Goal: Find specific page/section: Find specific page/section

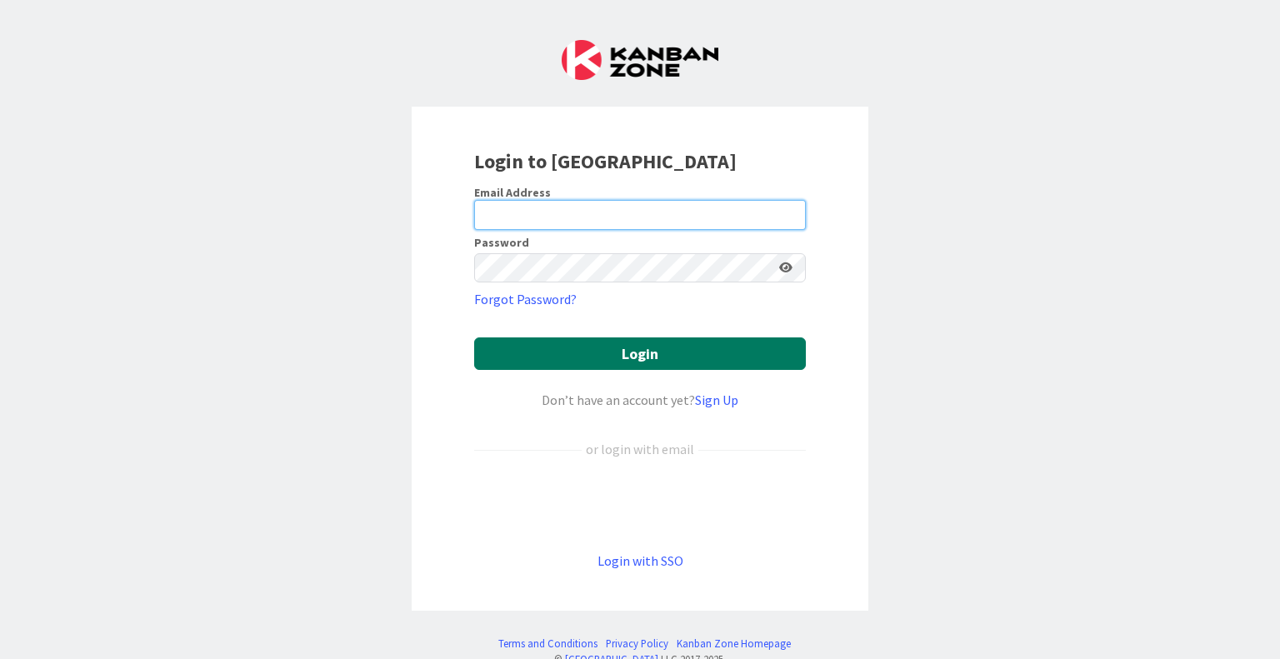
type input "[EMAIL_ADDRESS][DOMAIN_NAME]"
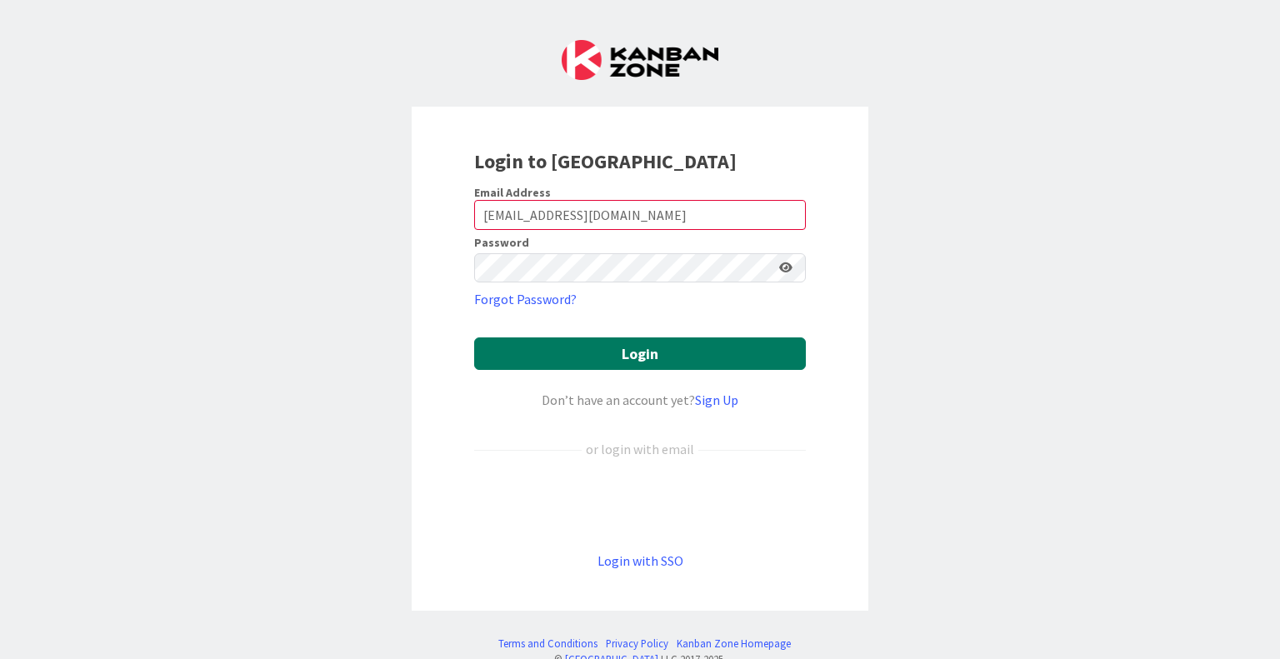
click at [553, 348] on button "Login" at bounding box center [640, 353] width 332 height 32
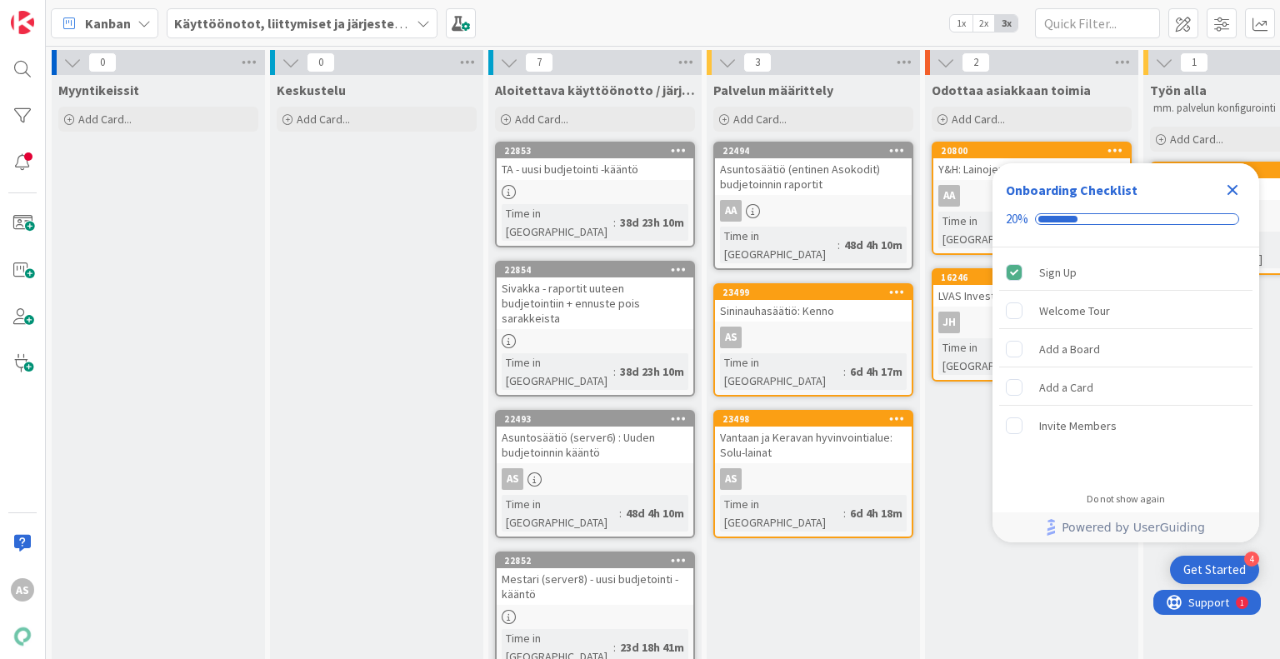
click at [1222, 189] on icon "Close Checklist" at bounding box center [1232, 190] width 20 height 20
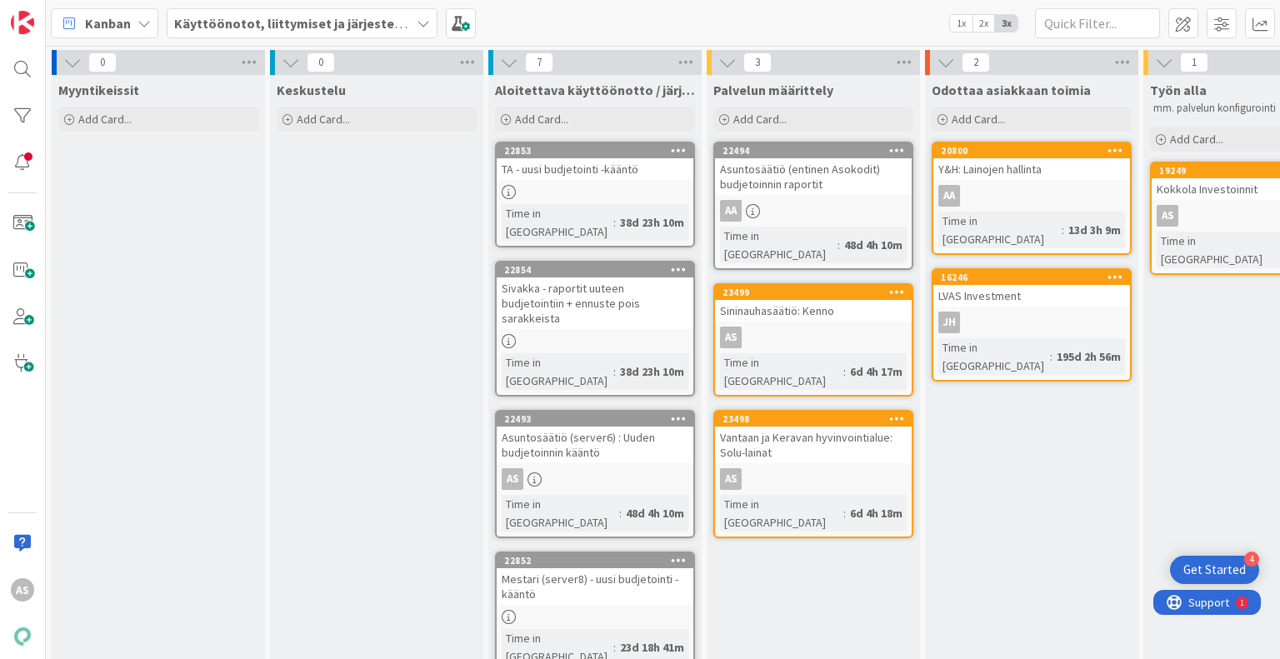
click at [313, 24] on b "Käyttöönotot, liittymiset ja järjestelmävaihdokset" at bounding box center [330, 23] width 312 height 17
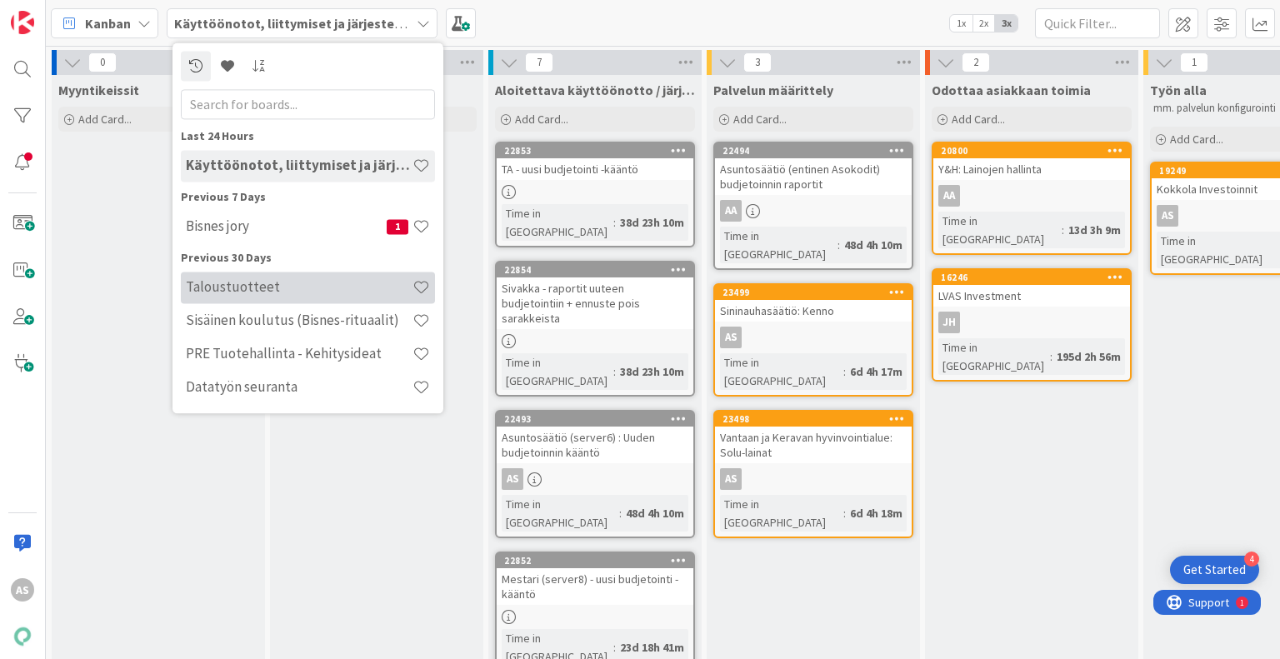
click at [322, 289] on h4 "Taloustuotteet" at bounding box center [299, 287] width 227 height 17
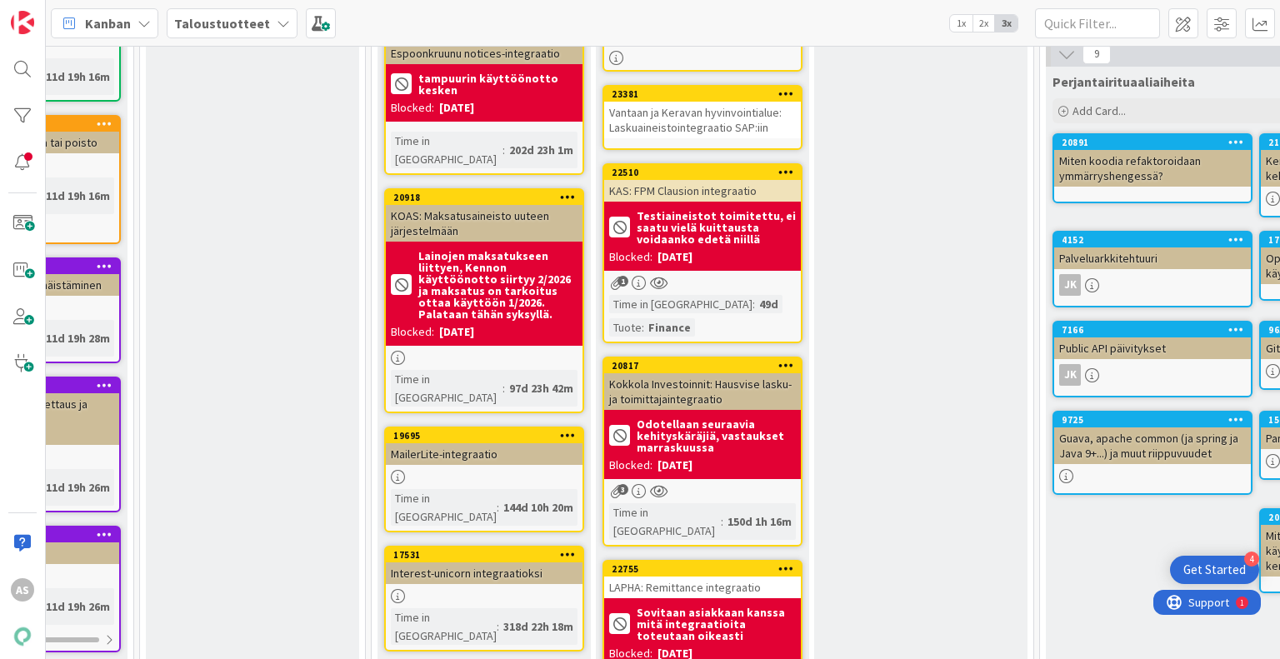
scroll to position [0, 144]
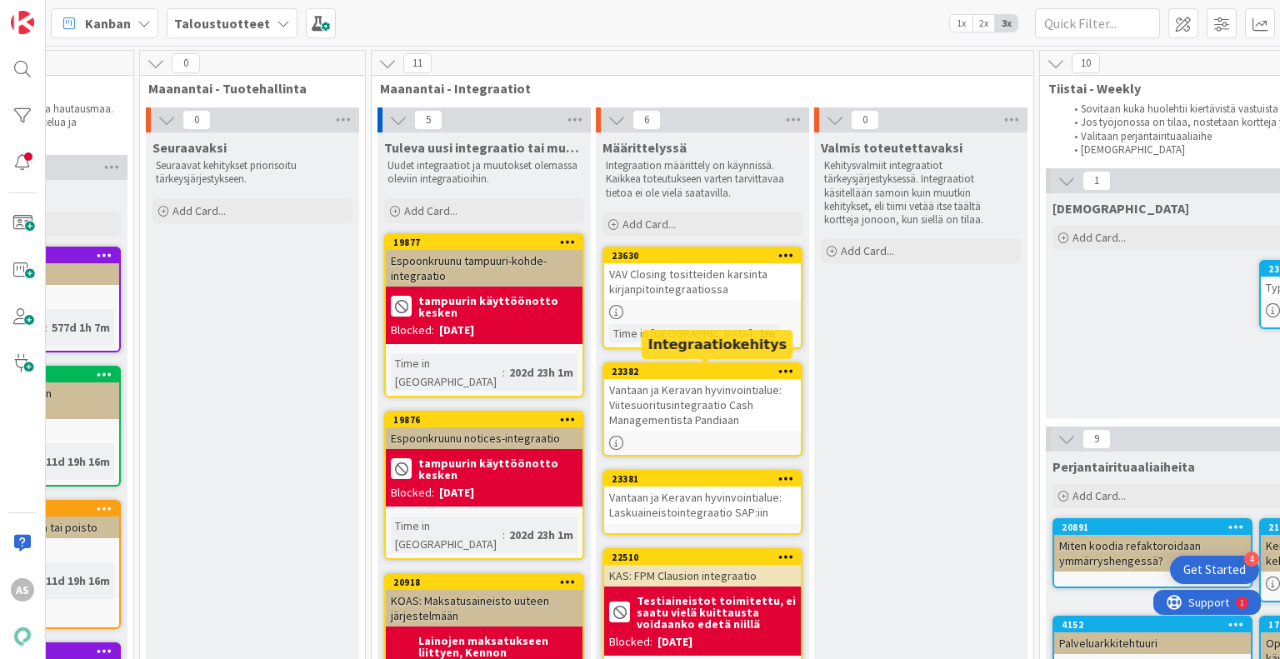
click at [723, 370] on div "23382" at bounding box center [706, 372] width 189 height 12
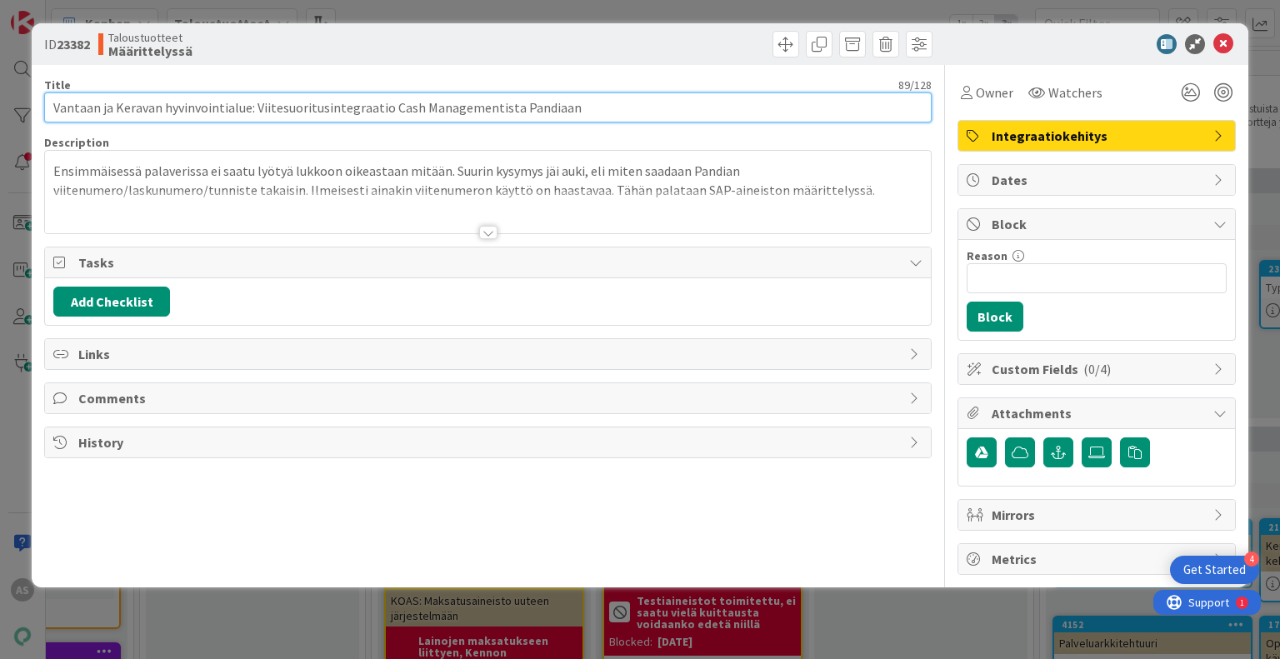
click at [417, 111] on input "Vantaan ja Keravan hyvinvointialue: Viitesuoritusintegraatio Cash Managementist…" at bounding box center [487, 107] width 886 height 30
drag, startPoint x: 510, startPoint y: 107, endPoint x: 387, endPoint y: 107, distance: 122.5
click at [387, 107] on input "Vantaan ja Keravan hyvinvointialue: Viitesuoritusintegraatio Cash Managementist…" at bounding box center [487, 107] width 886 height 30
type input "Vantaan ja Keravan hyvinvointialue: Viitesuoritusintegraatio SAP:sta Pandiaan"
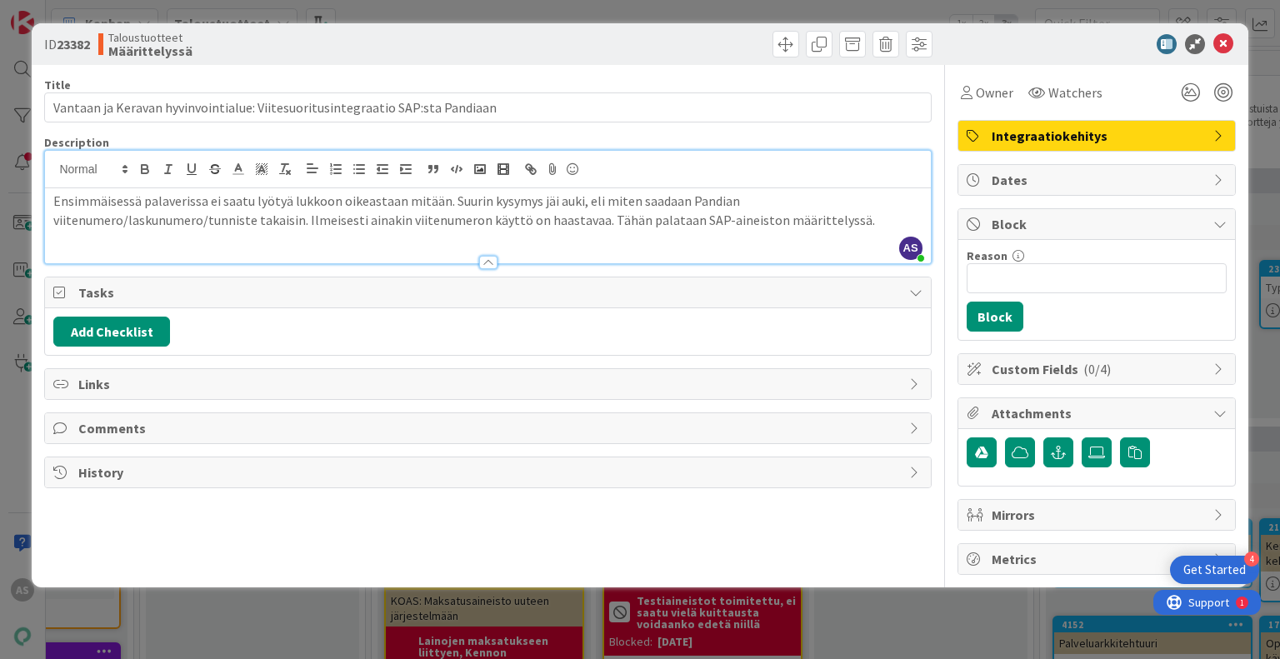
click at [673, 182] on div "AS [PERSON_NAME] just joined Ensimmäisessä palaverissa ei saatu lyötyä lukkoon …" at bounding box center [487, 207] width 885 height 112
click at [1216, 42] on icon at bounding box center [1223, 44] width 20 height 20
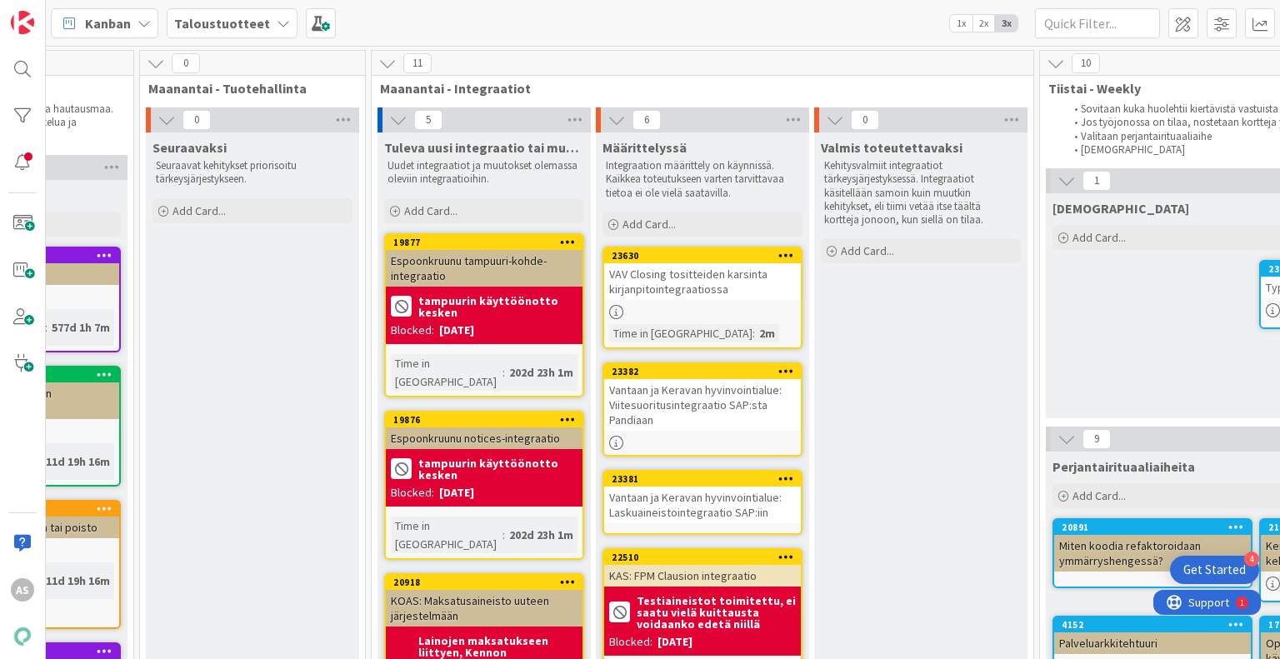
click at [719, 482] on div "23381" at bounding box center [706, 479] width 189 height 12
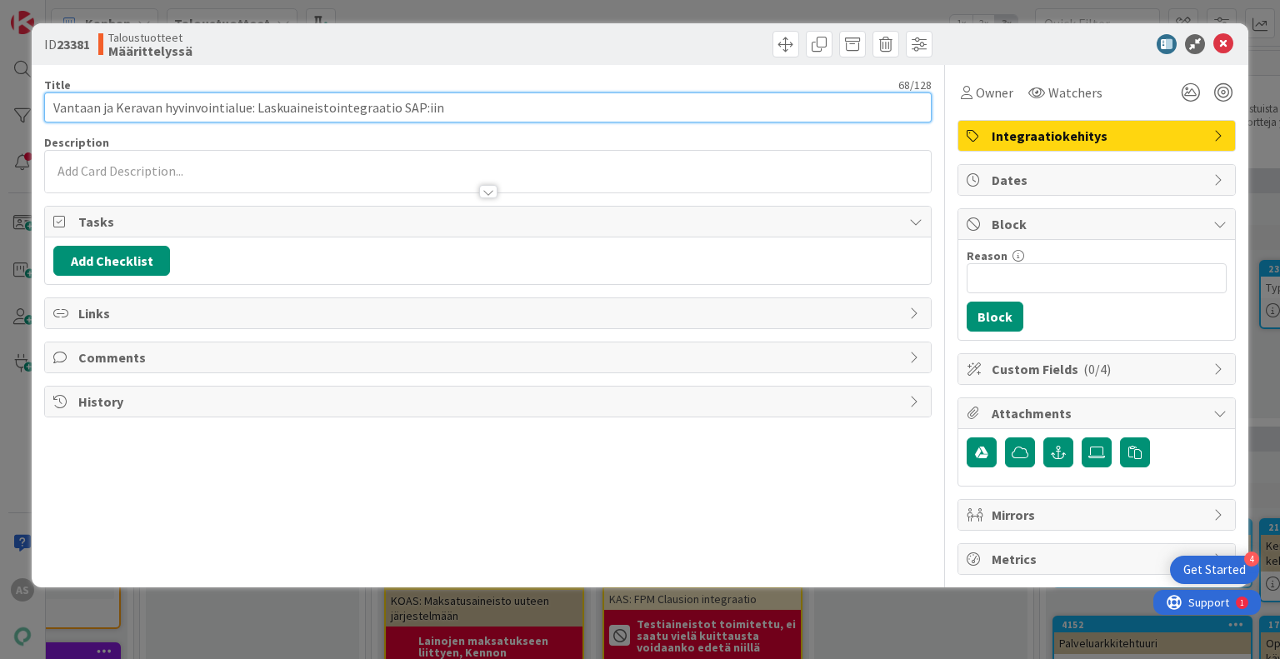
click at [293, 105] on input "Vantaan ja Keravan hyvinvointialue: Laskuaineistointegraatio SAP:iin" at bounding box center [487, 107] width 886 height 30
click at [385, 108] on input "Vantaan ja Keravan hyvinvointialue: Laskuaineistointegraatio SAP:iin" at bounding box center [487, 107] width 886 height 30
drag, startPoint x: 390, startPoint y: 107, endPoint x: 253, endPoint y: 104, distance: 136.7
click at [253, 104] on input "Vantaan ja Keravan hyvinvointialue: Laskuaineistointegraatio SAP:iin" at bounding box center [487, 107] width 886 height 30
type input "Vantaan ja Keravan hyvinvointialue: Myyntilaskuaineisto SAP:iin"
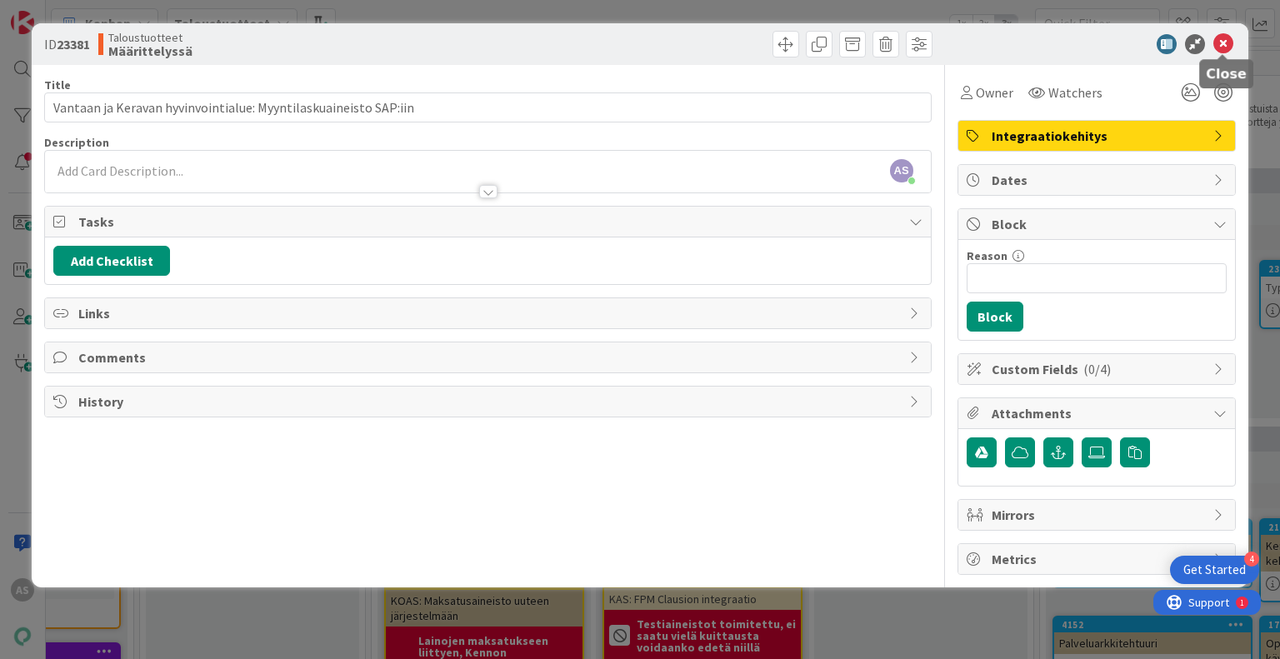
click at [1230, 48] on icon at bounding box center [1223, 44] width 20 height 20
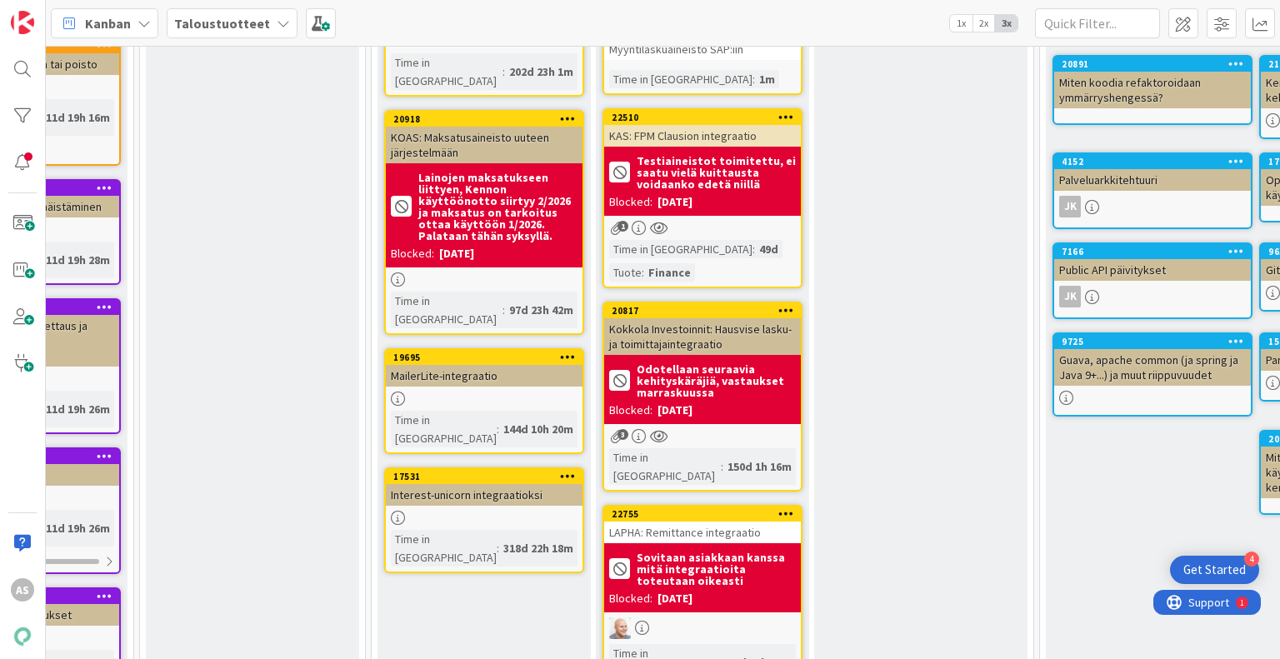
scroll to position [500, 144]
